Goal: Transaction & Acquisition: Purchase product/service

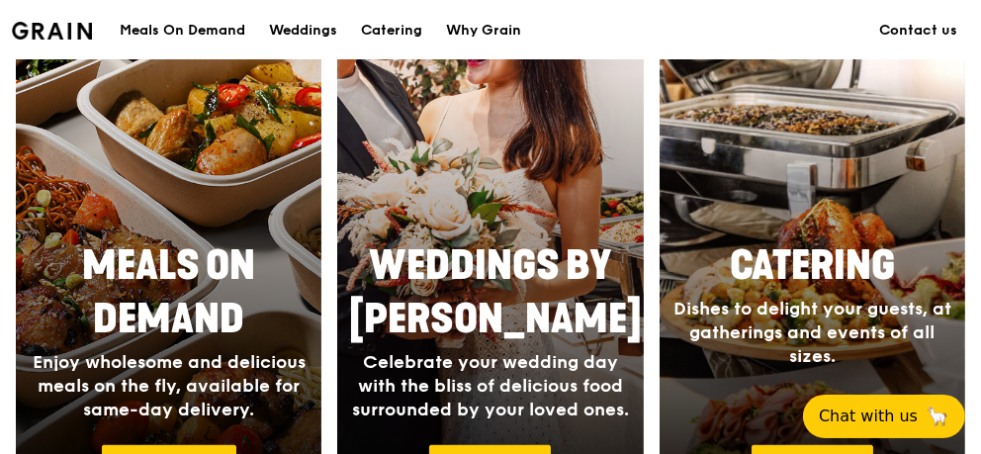
scroll to position [889, 0]
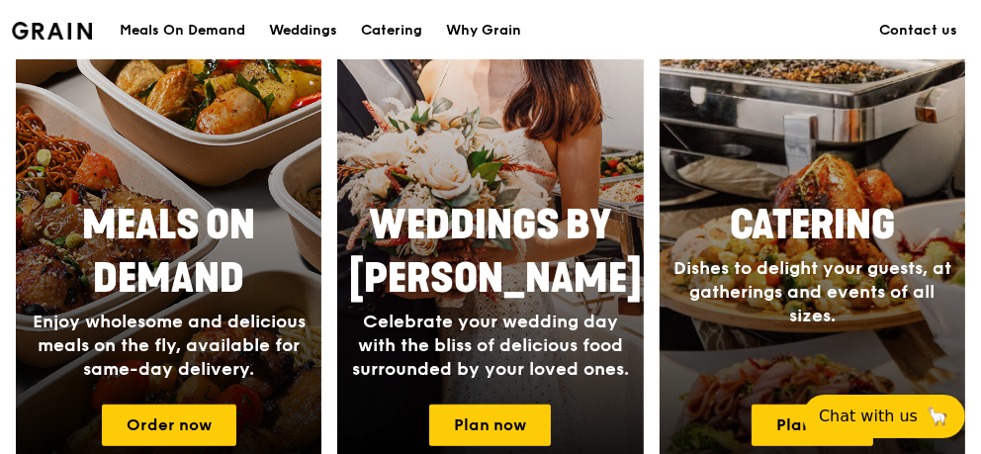
click at [820, 312] on span "Dishes to delight your guests, at gatherings and events of all sizes." at bounding box center [812, 291] width 278 height 69
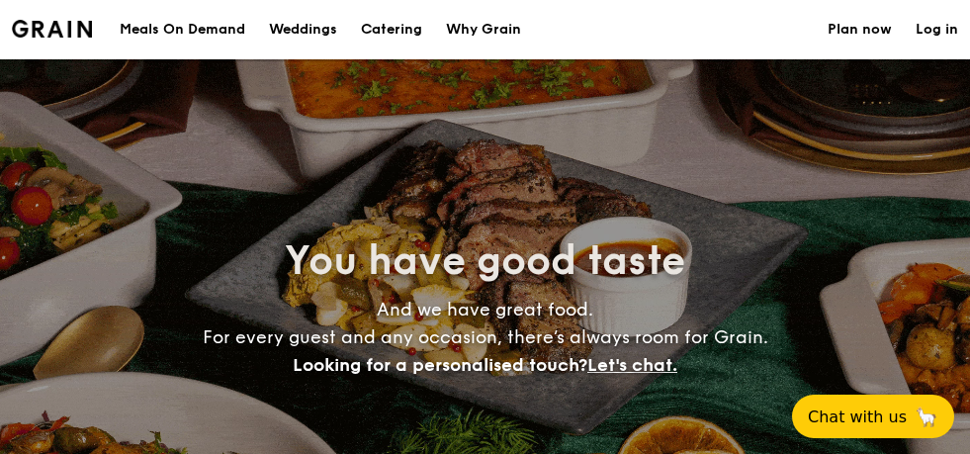
select select
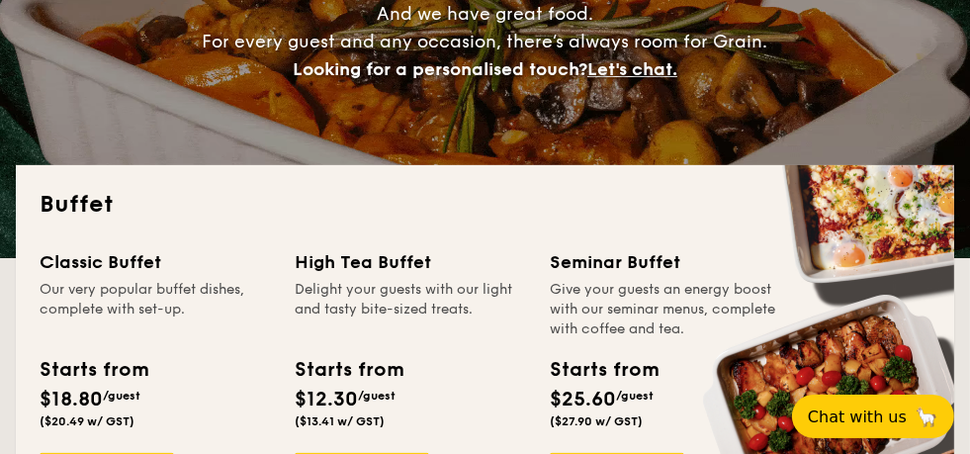
scroll to position [395, 0]
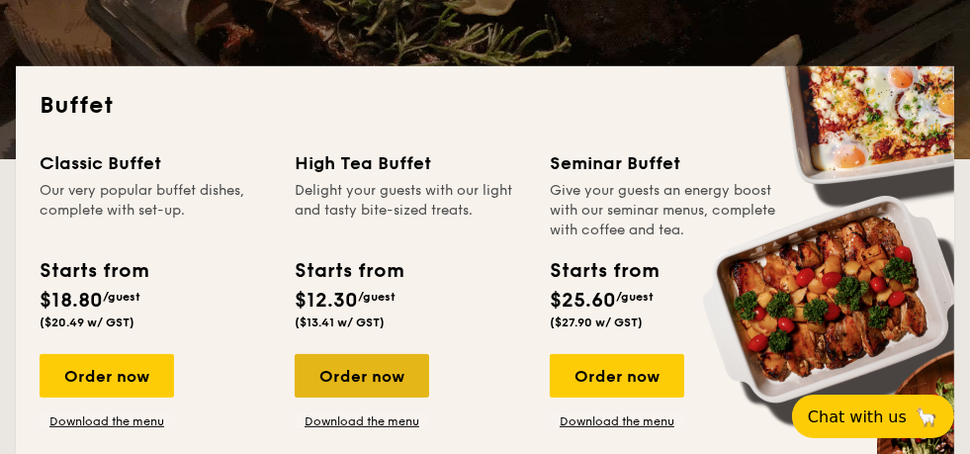
click at [409, 369] on div "Order now" at bounding box center [362, 376] width 134 height 44
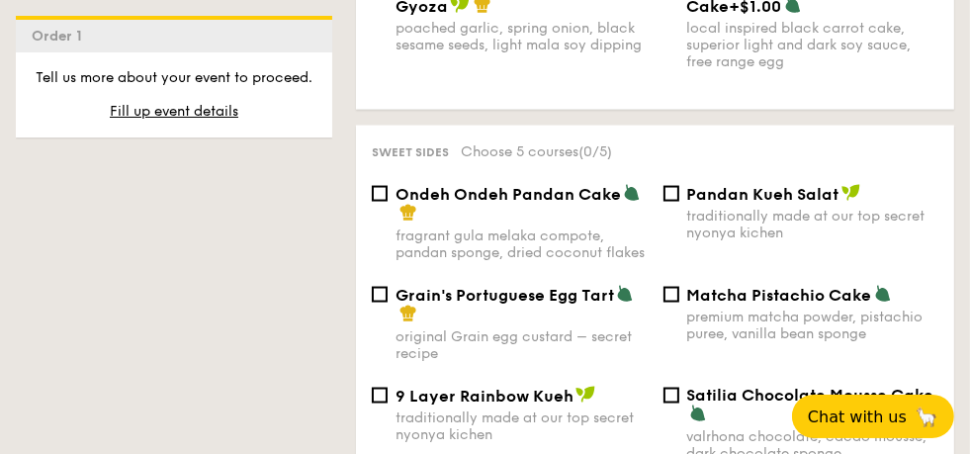
scroll to position [2273, 0]
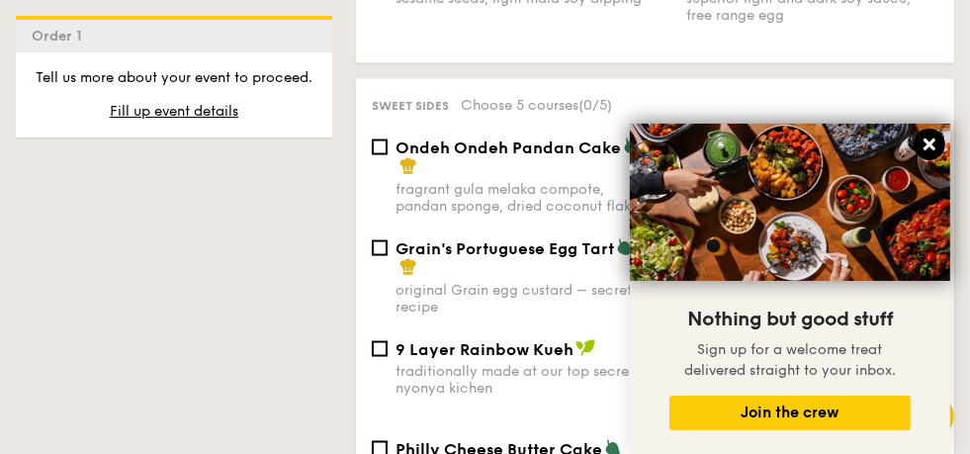
click at [924, 142] on icon at bounding box center [930, 144] width 18 height 18
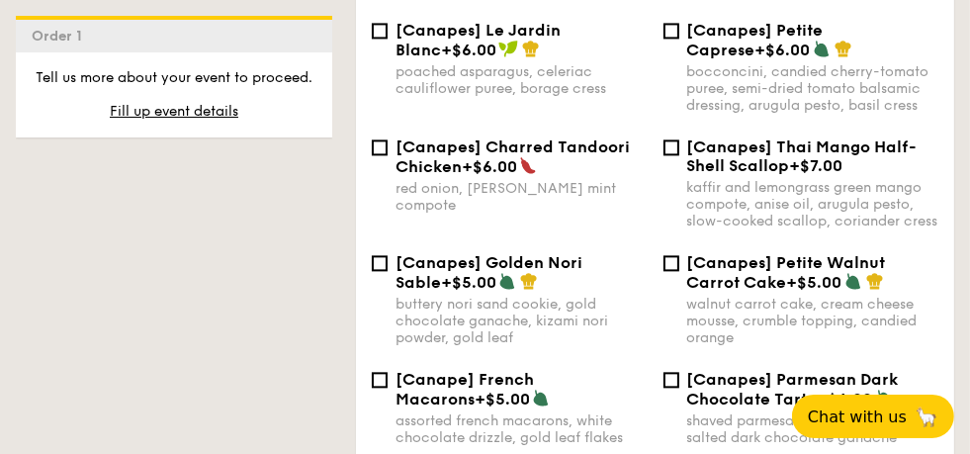
scroll to position [3262, 0]
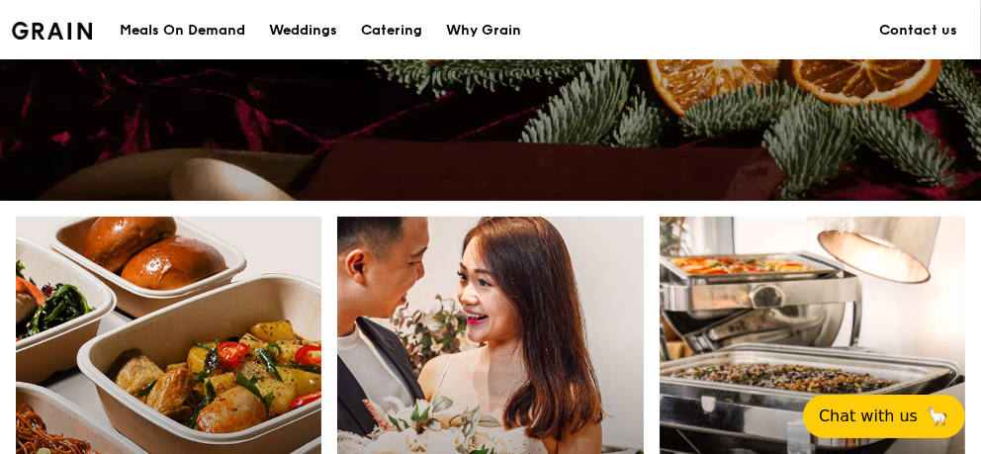
scroll to position [691, 0]
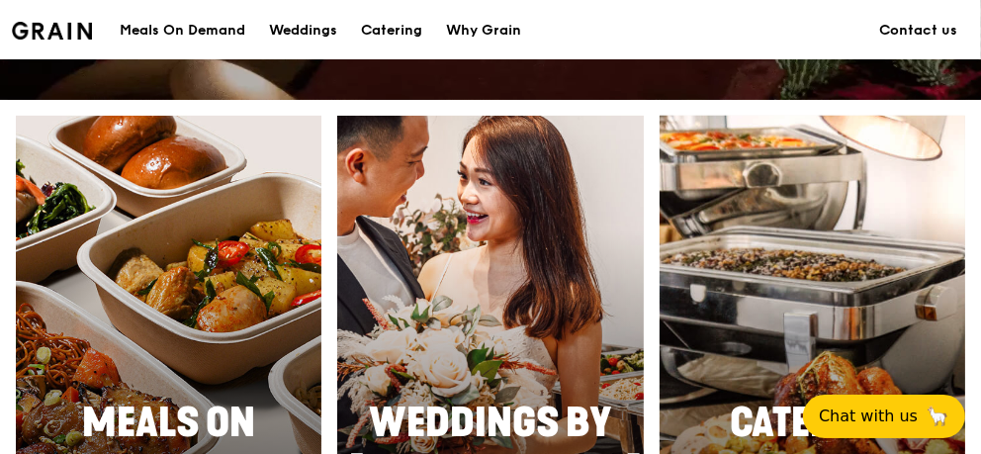
click at [714, 343] on div at bounding box center [812, 403] width 336 height 633
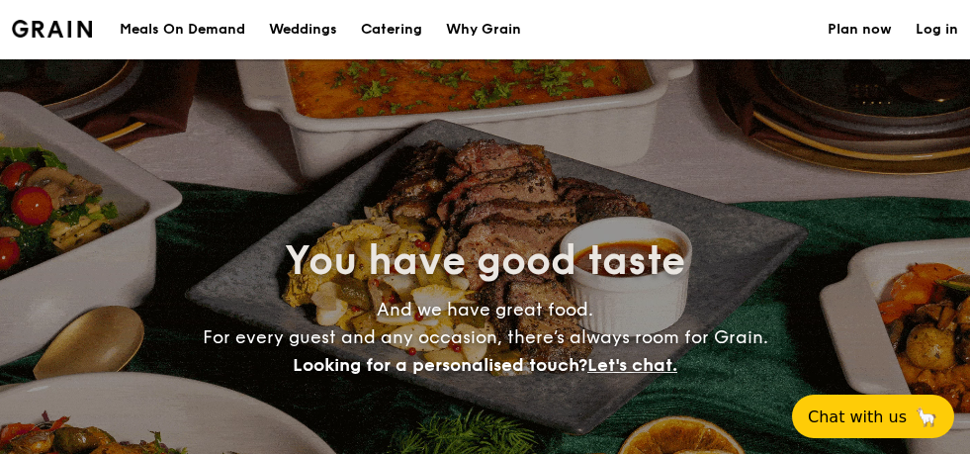
select select
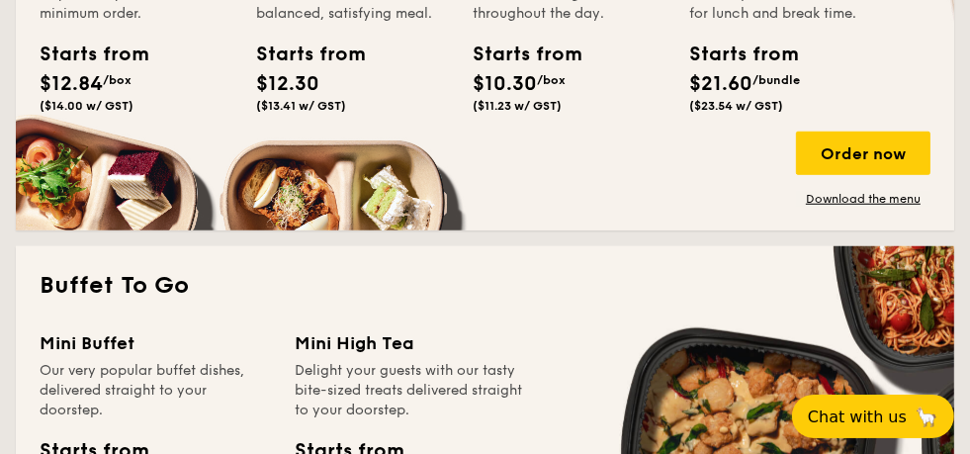
scroll to position [1285, 0]
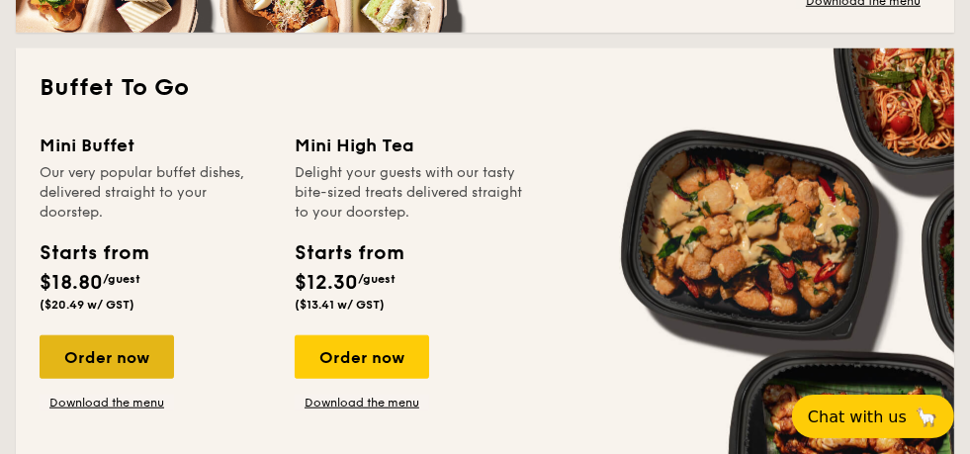
click at [90, 360] on div "Order now" at bounding box center [107, 357] width 134 height 44
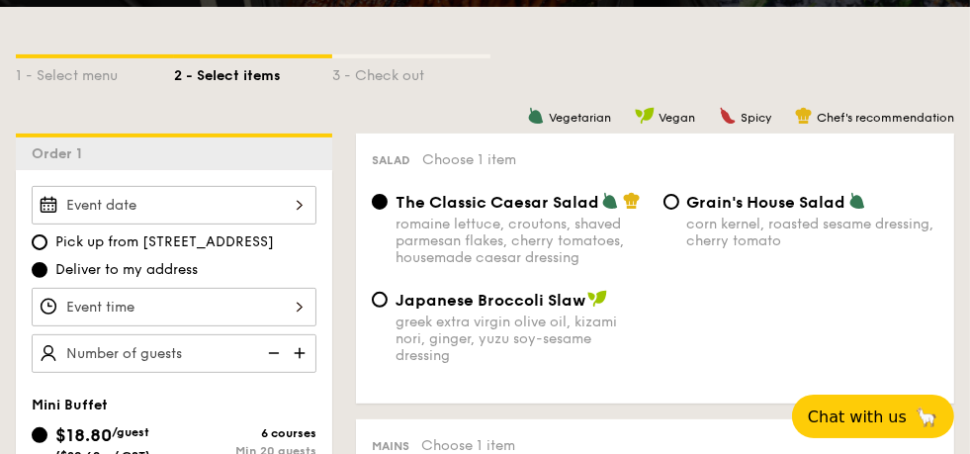
scroll to position [395, 0]
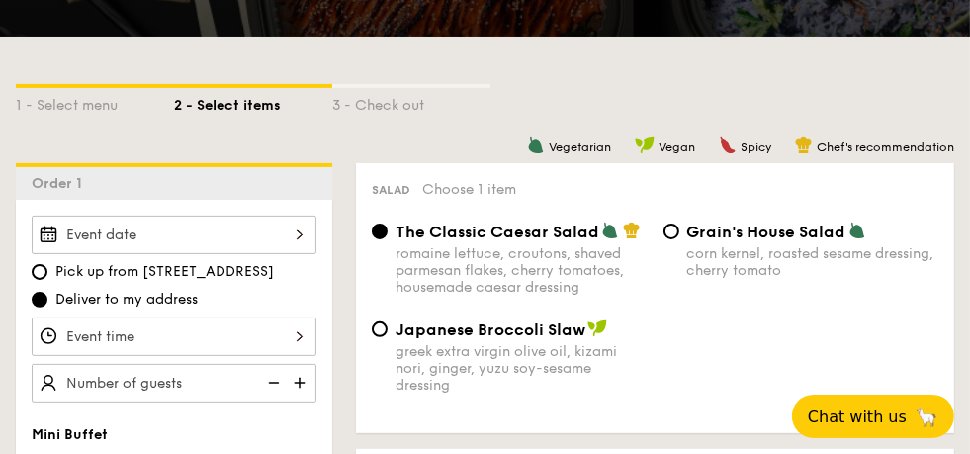
select select
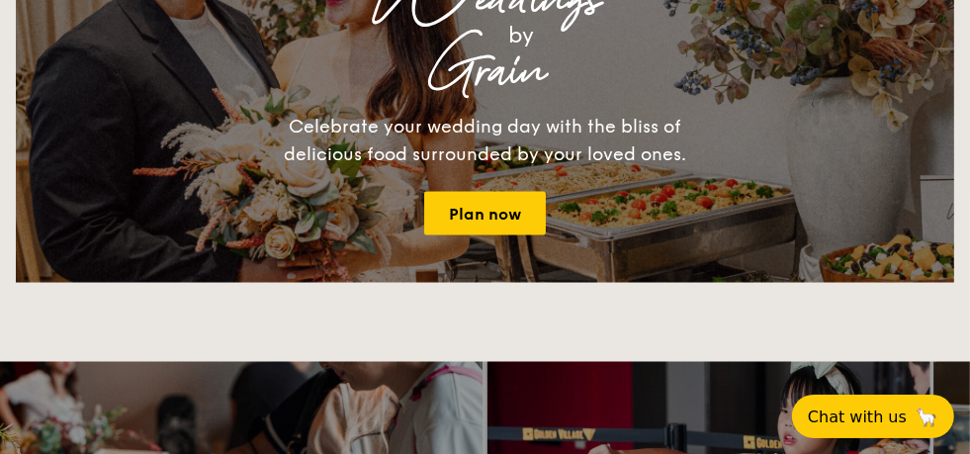
scroll to position [1922, 0]
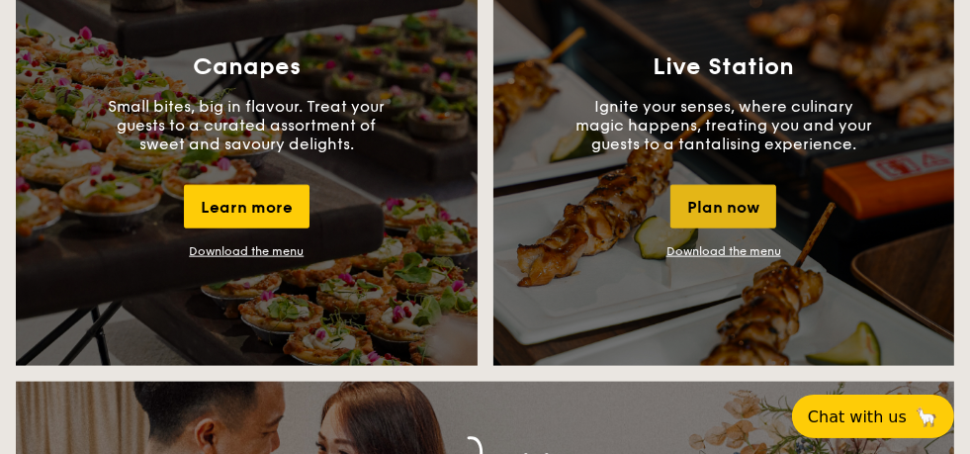
click at [708, 202] on div "Plan now" at bounding box center [723, 207] width 106 height 44
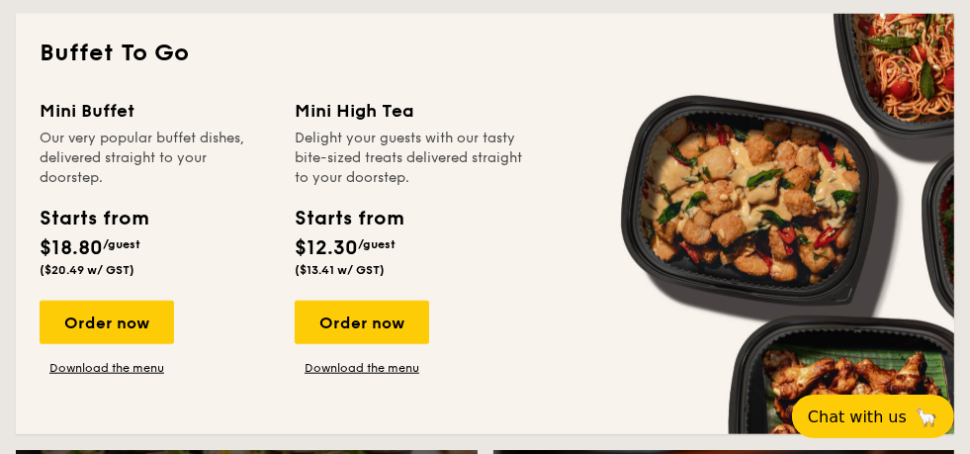
scroll to position [1218, 0]
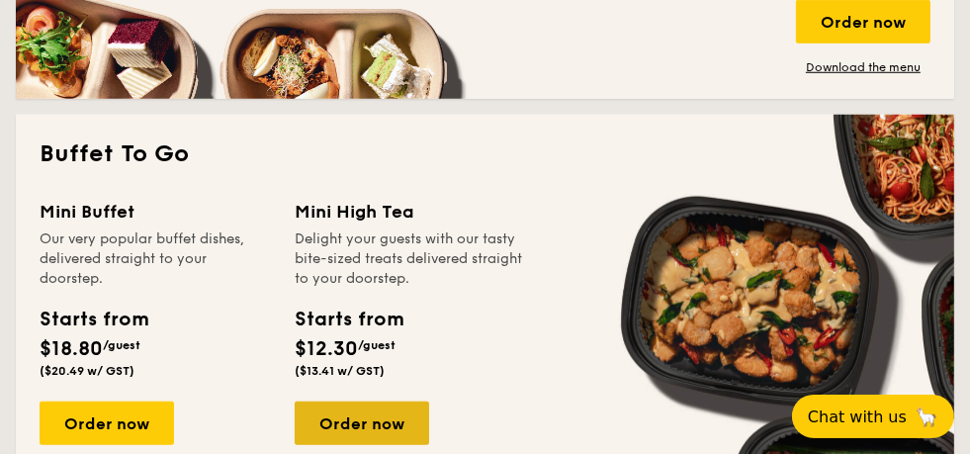
click at [366, 407] on div "Order now" at bounding box center [362, 423] width 134 height 44
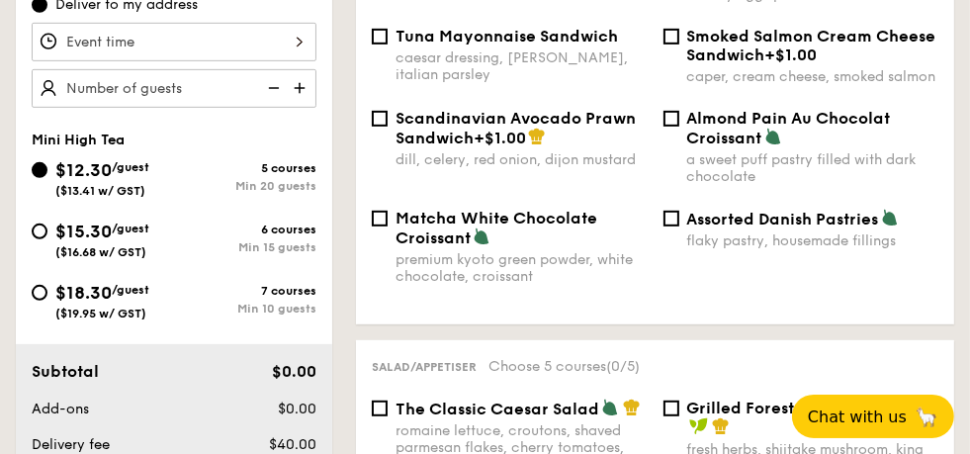
scroll to position [691, 0]
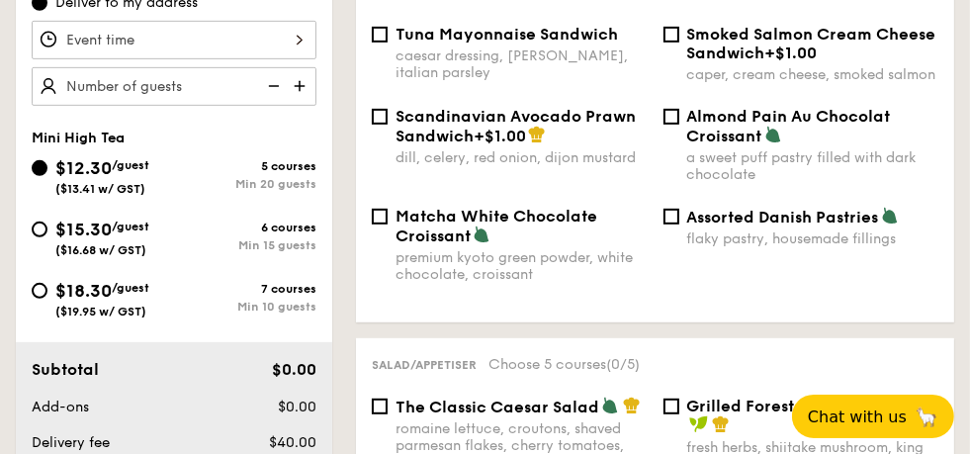
click at [474, 145] on span "+$1.00" at bounding box center [500, 136] width 52 height 19
click at [388, 125] on input "Scandinavian Avocado Prawn Sandwich +$1.00 [PERSON_NAME], celery, red onion, di…" at bounding box center [380, 117] width 16 height 16
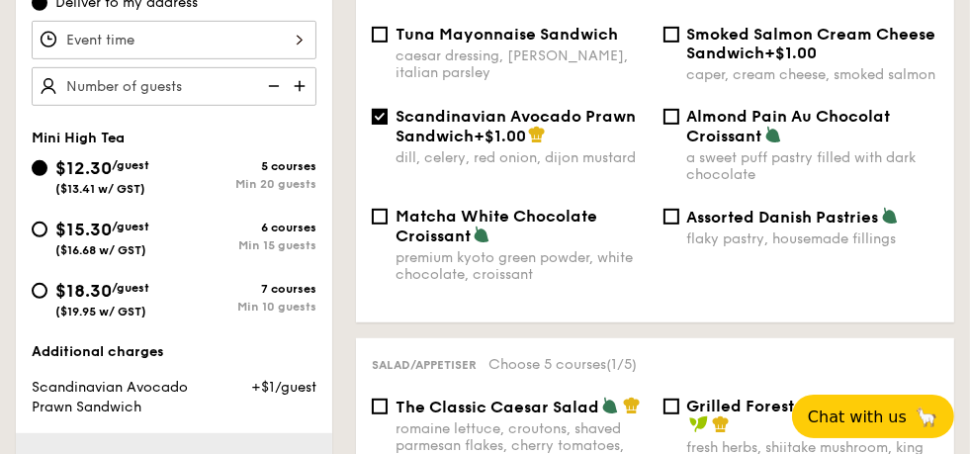
click at [474, 145] on span "+$1.00" at bounding box center [500, 136] width 52 height 19
click at [388, 125] on input "Scandinavian Avocado Prawn Sandwich +$1.00 [PERSON_NAME], celery, red onion, di…" at bounding box center [380, 117] width 16 height 16
checkbox input "false"
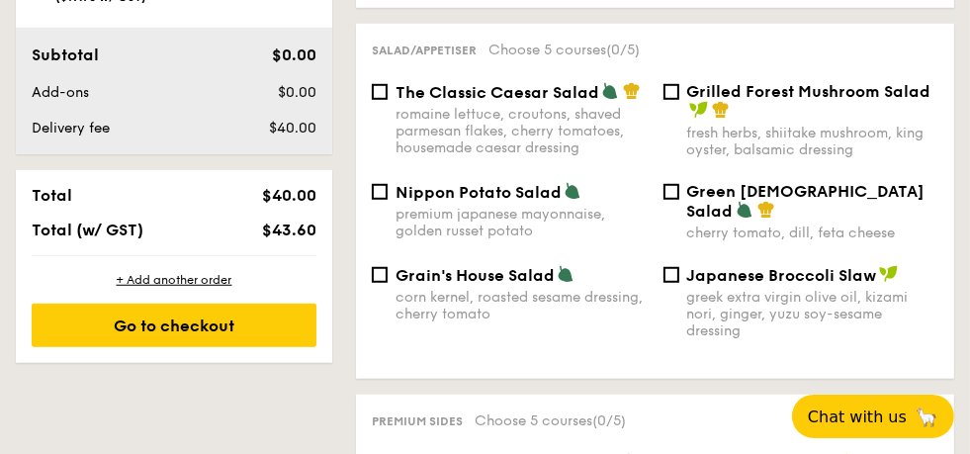
scroll to position [1186, 0]
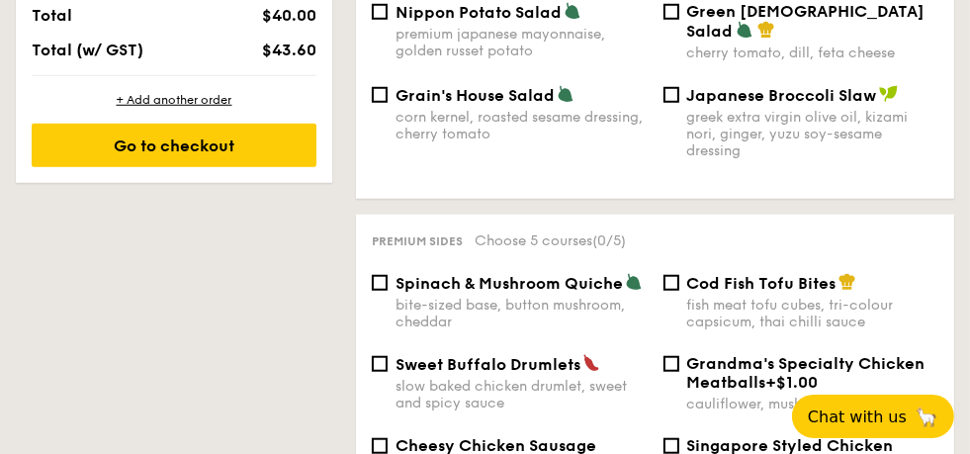
click at [880, 249] on div "Premium sides Choose 5 courses (0/5)" at bounding box center [655, 239] width 567 height 19
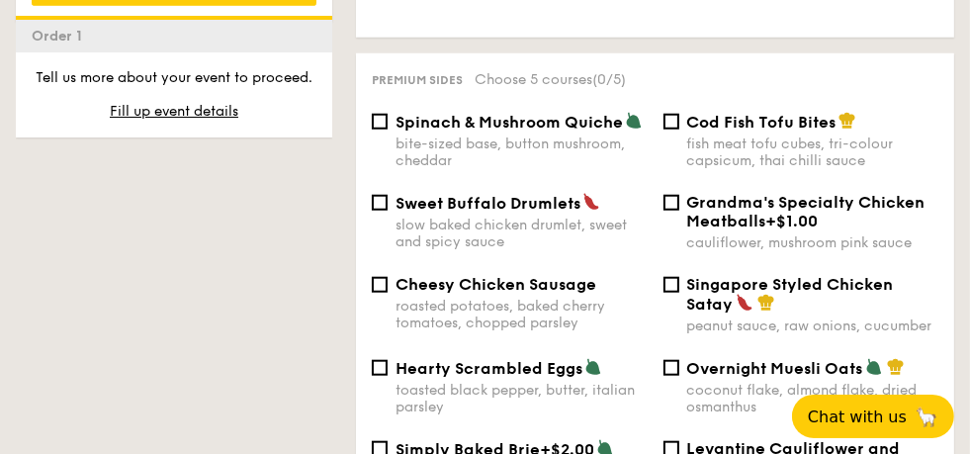
scroll to position [1383, 0]
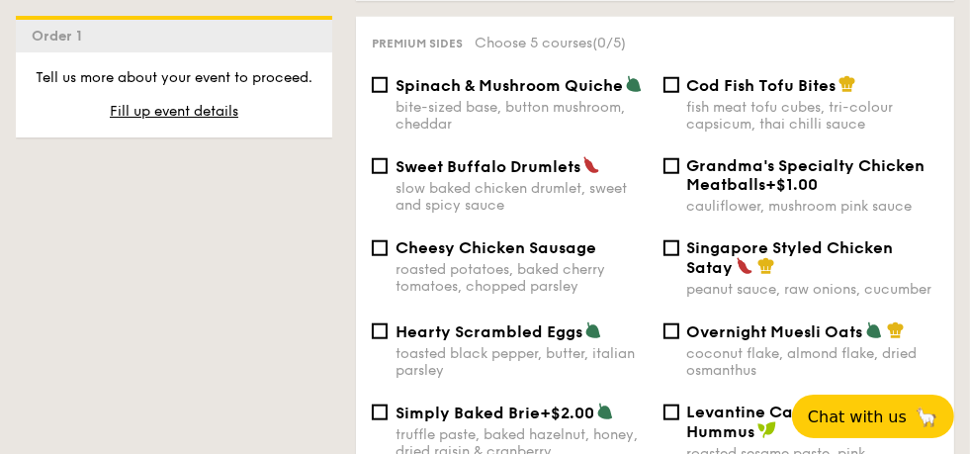
click at [925, 51] on div "Premium sides Choose 5 courses (0/5)" at bounding box center [655, 42] width 567 height 19
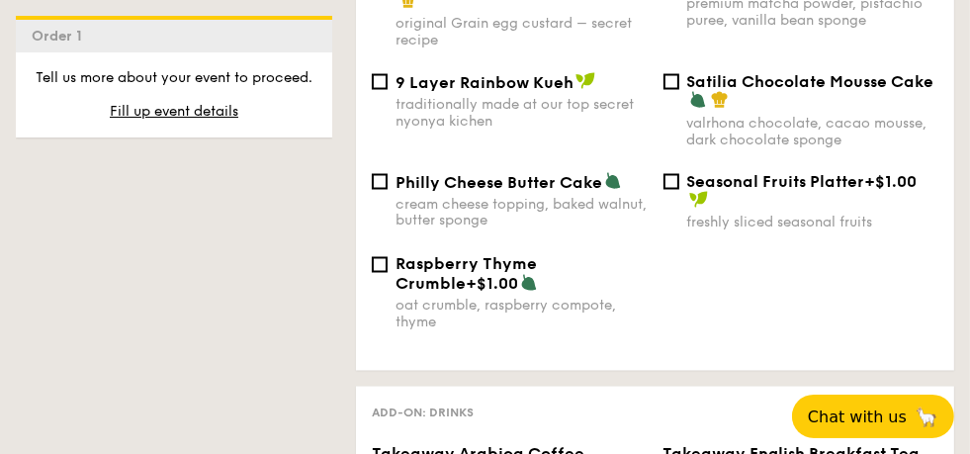
scroll to position [2570, 0]
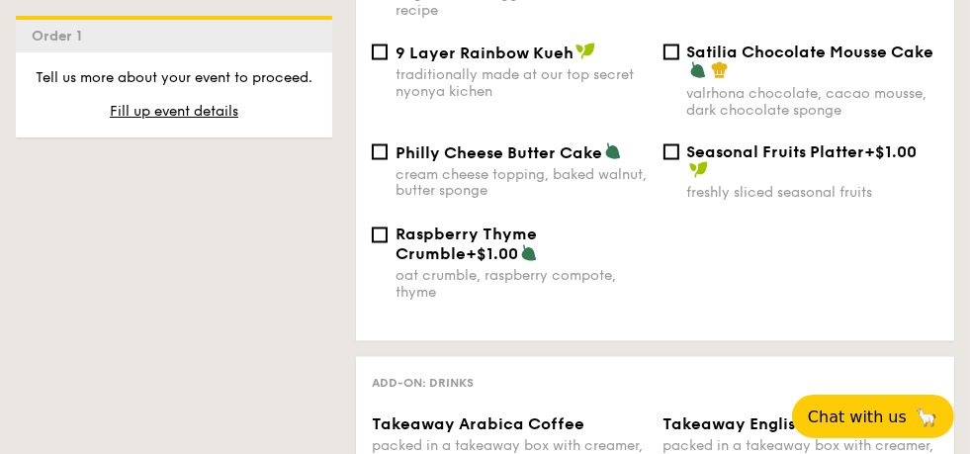
click at [783, 284] on div "Raspberry Thyme Crumble +$1.00 oat crumble, raspberry compote, thyme" at bounding box center [655, 275] width 582 height 100
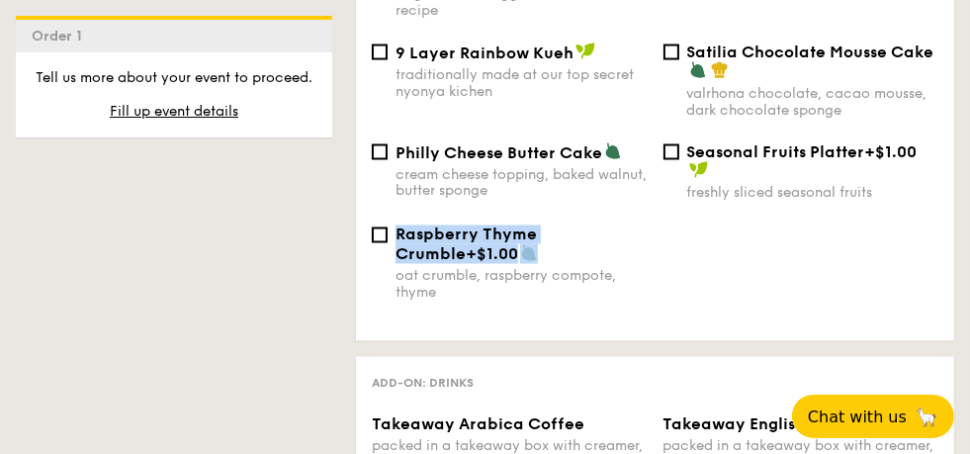
drag, startPoint x: 396, startPoint y: 275, endPoint x: 638, endPoint y: 290, distance: 242.7
click at [638, 264] on div "Raspberry Thyme Crumble +$1.00" at bounding box center [522, 244] width 252 height 39
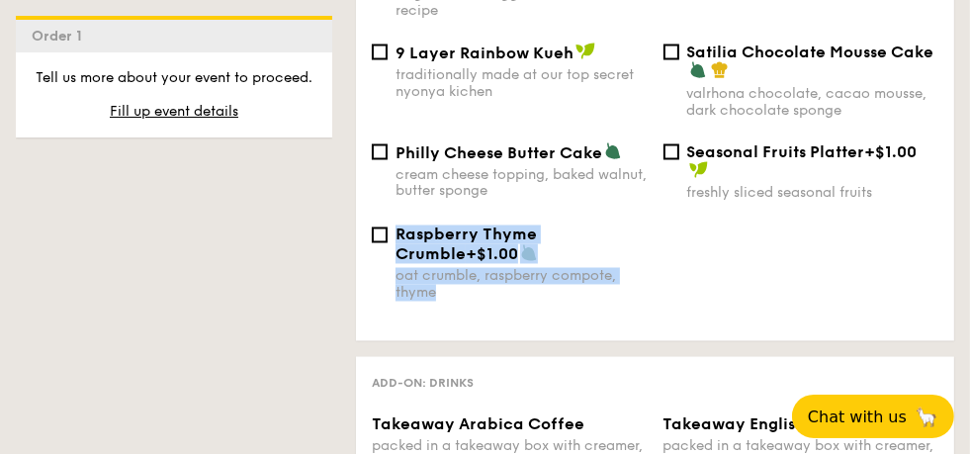
click at [497, 325] on div "Raspberry Thyme Crumble +$1.00 oat crumble, raspberry compote, thyme" at bounding box center [655, 275] width 582 height 100
copy div "Raspberry Thyme Crumble +$1.00 oat crumble, raspberry compote, thyme"
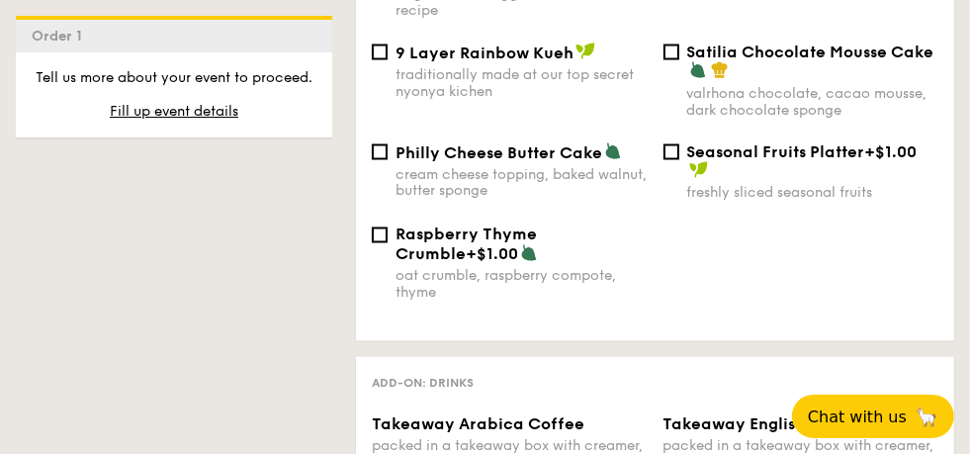
click at [847, 306] on div "Raspberry Thyme Crumble +$1.00 oat crumble, raspberry compote, thyme" at bounding box center [655, 275] width 582 height 100
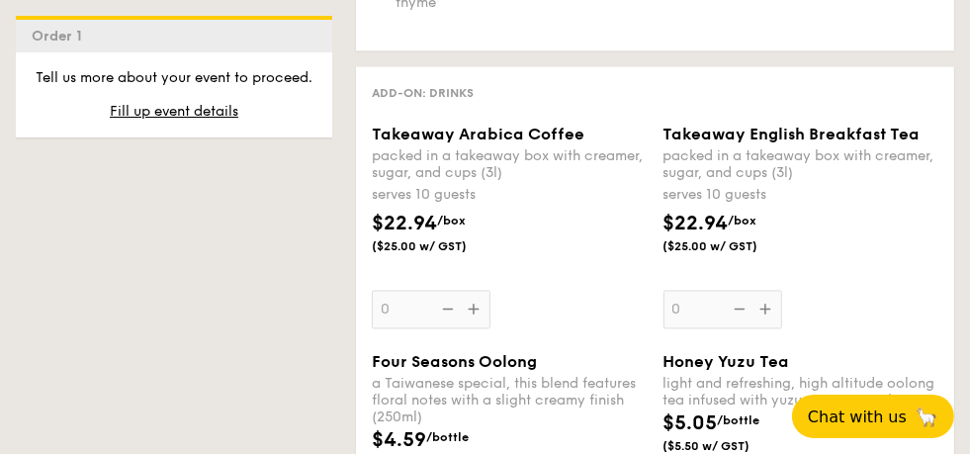
scroll to position [2867, 0]
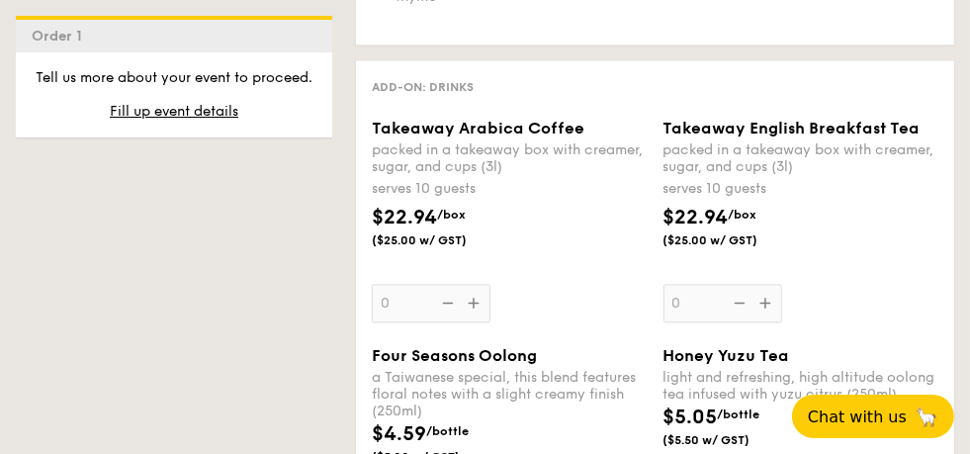
click at [841, 272] on div "$22.94 /box ($25.00 w/ GST)" at bounding box center [802, 237] width 292 height 69
click at [782, 287] on input "0" at bounding box center [723, 303] width 119 height 39
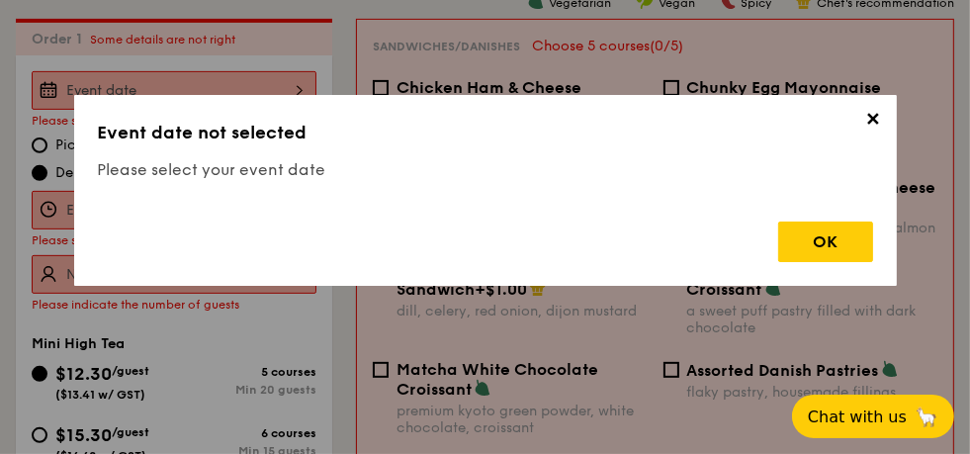
scroll to position [528, 0]
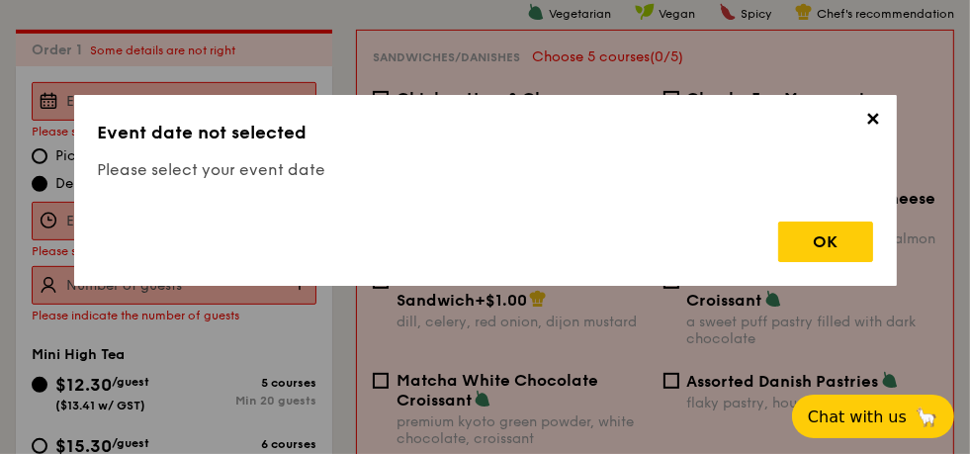
click at [882, 130] on span "✕" at bounding box center [873, 123] width 28 height 28
